Goal: Find specific page/section: Find specific page/section

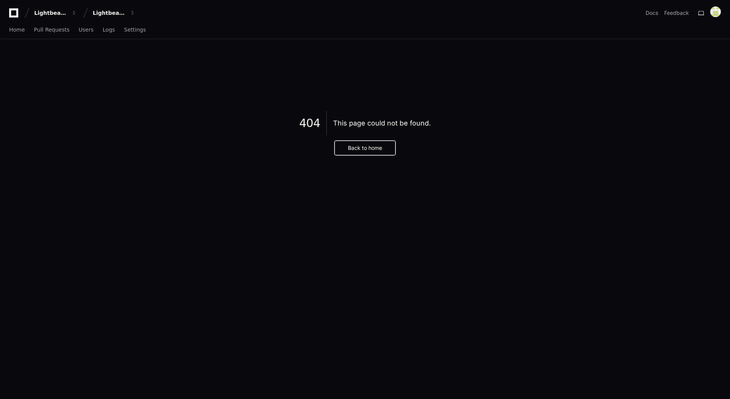
click at [358, 146] on button "Back to home" at bounding box center [364, 148] width 61 height 14
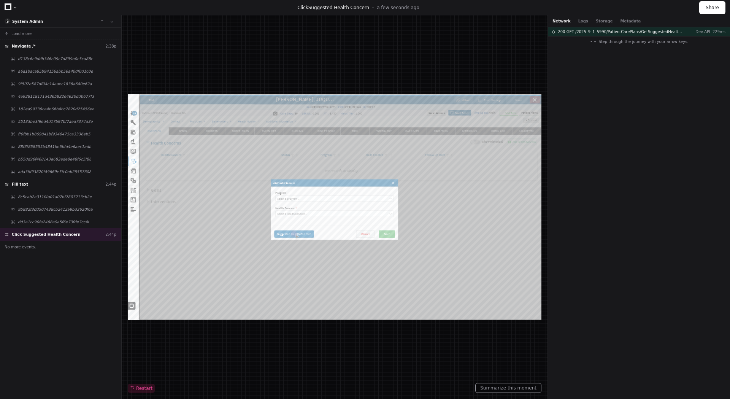
scroll to position [1520, 0]
click at [38, 233] on span "Click Suggested Health Concern" at bounding box center [46, 234] width 69 height 6
